Goal: Information Seeking & Learning: Learn about a topic

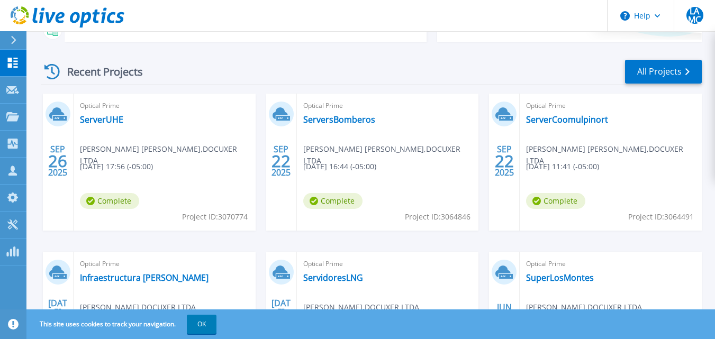
scroll to position [137, 0]
click at [108, 121] on link "ServerUHE" at bounding box center [101, 119] width 43 height 11
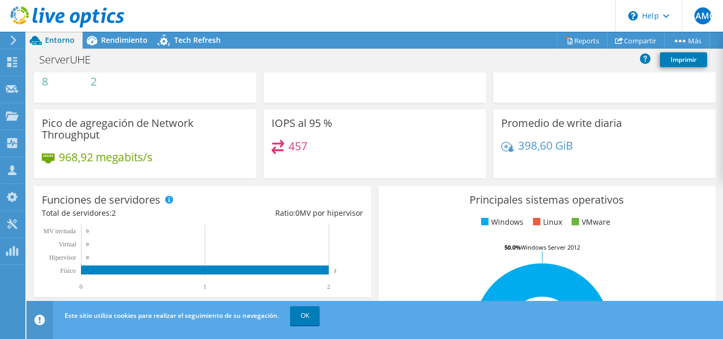
scroll to position [3, 0]
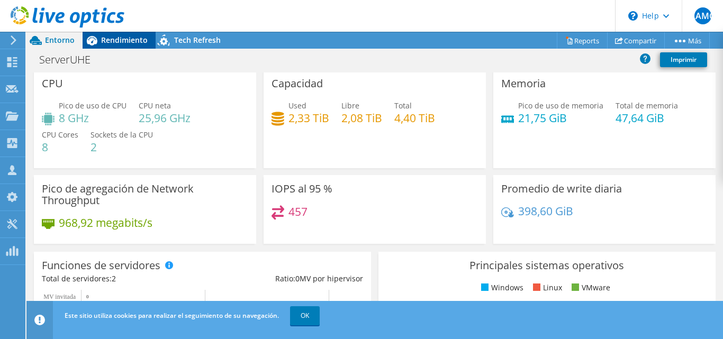
click at [104, 48] on div "Rendimiento" at bounding box center [119, 40] width 73 height 17
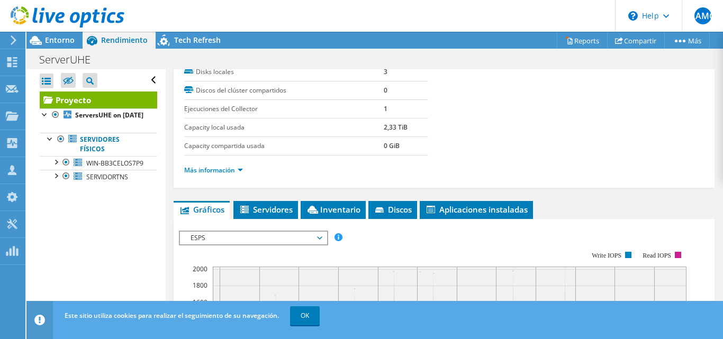
scroll to position [150, 0]
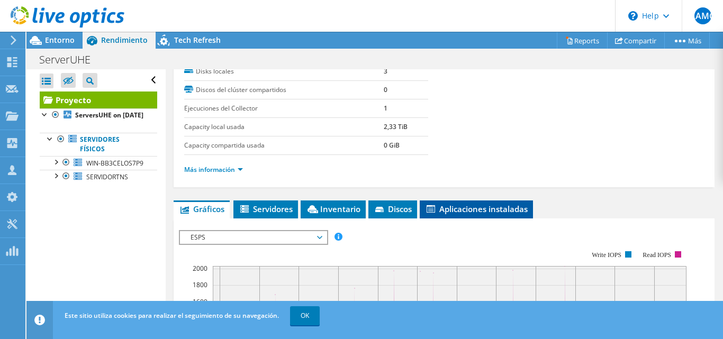
click at [481, 205] on span "Aplicaciones instaladas" at bounding box center [476, 209] width 103 height 11
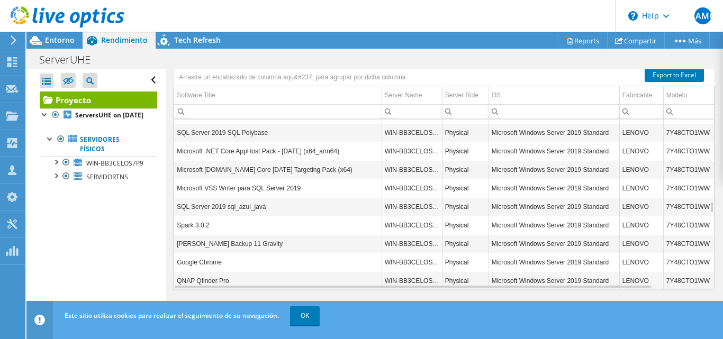
scroll to position [315, 0]
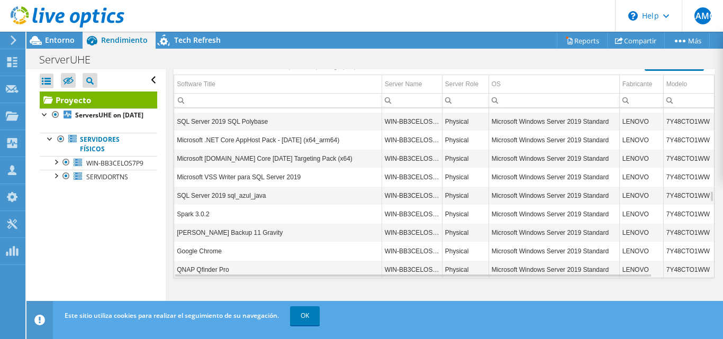
click at [351, 217] on td "Spark 3.0.2" at bounding box center [277, 214] width 207 height 19
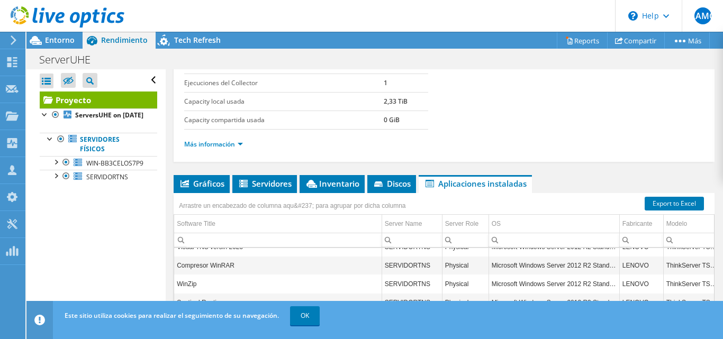
scroll to position [0, 0]
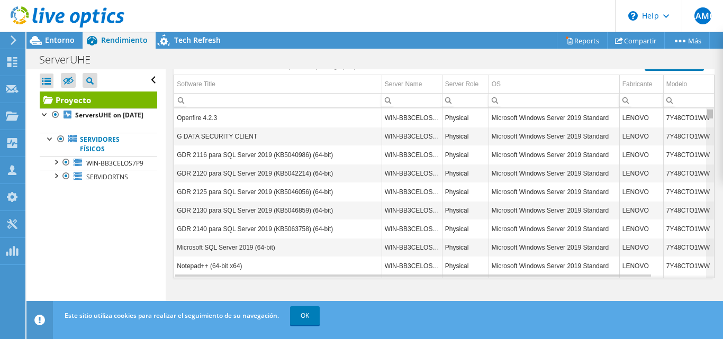
drag, startPoint x: 702, startPoint y: 261, endPoint x: 702, endPoint y: 99, distance: 161.9
click at [702, 99] on body "LAMC Asociado de canal [PERSON_NAME] [PERSON_NAME] [EMAIL_ADDRESS][DOMAIN_NAME]…" at bounding box center [361, 169] width 723 height 339
click at [115, 170] on link "WIN-BB3CELOS7P9" at bounding box center [98, 163] width 117 height 14
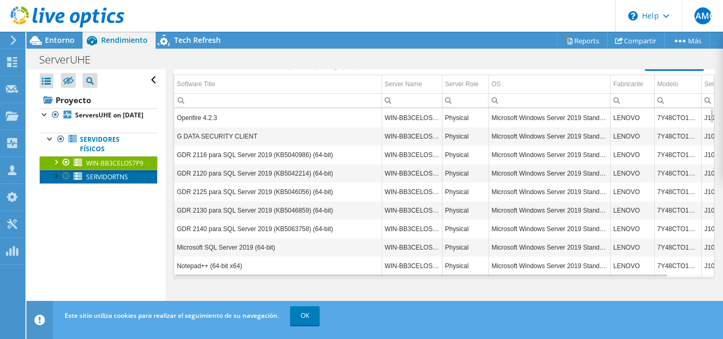
click at [105, 184] on link "SERVIDORTNS" at bounding box center [98, 177] width 117 height 14
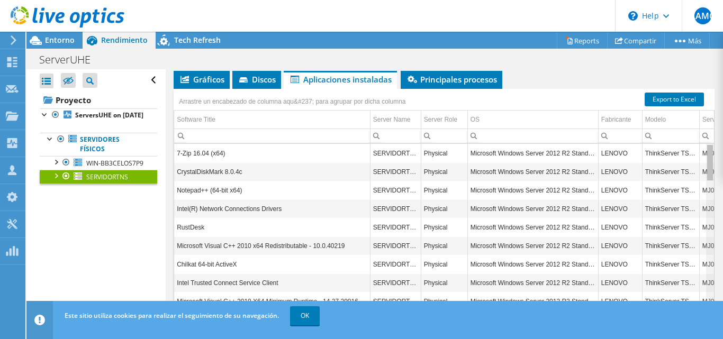
drag, startPoint x: 702, startPoint y: 255, endPoint x: 702, endPoint y: 149, distance: 106.4
click at [702, 149] on body "LAMC Asociado de canal [PERSON_NAME] [PERSON_NAME] [EMAIL_ADDRESS][DOMAIN_NAME]…" at bounding box center [361, 169] width 723 height 339
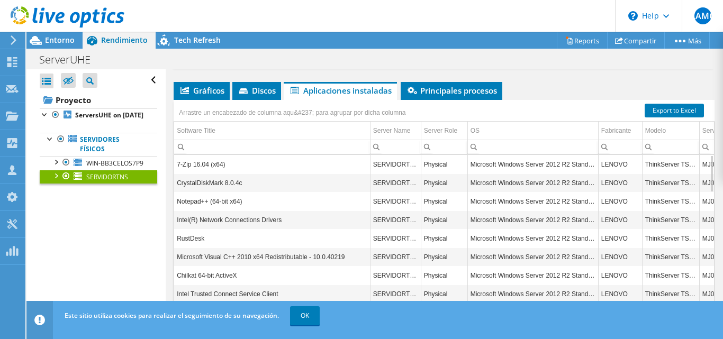
click at [238, 144] on input "Column Software Title, Filter cell" at bounding box center [272, 147] width 196 height 14
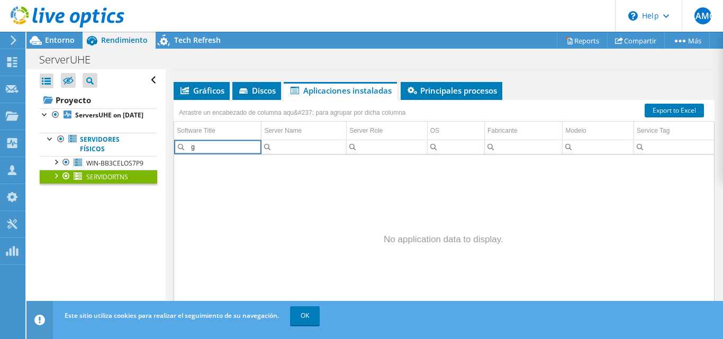
type input "g"
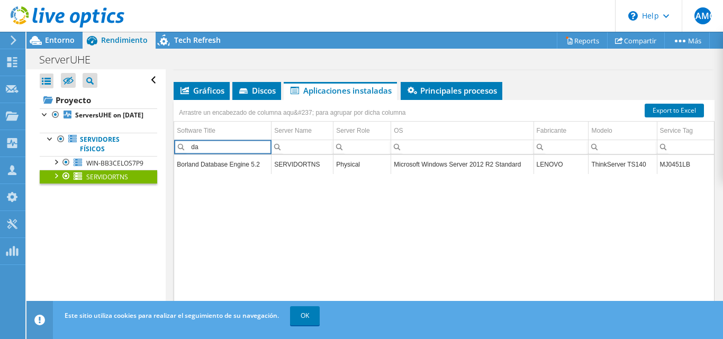
type input "d"
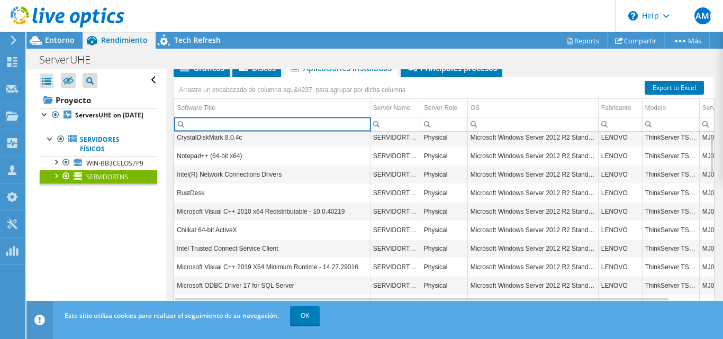
scroll to position [232, 0]
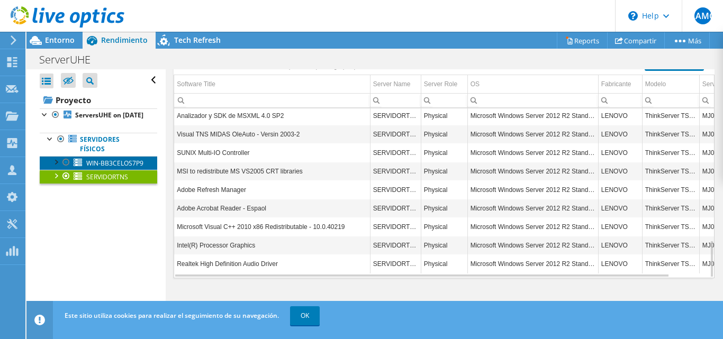
click at [98, 168] on span "WIN-BB3CELOS7P9" at bounding box center [114, 163] width 57 height 9
